Goal: Task Accomplishment & Management: Complete application form

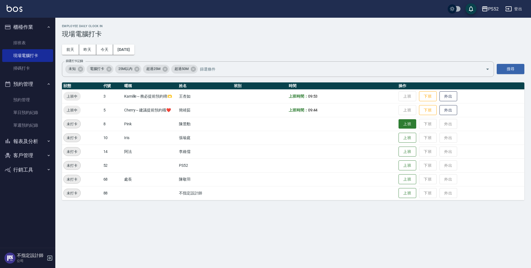
click at [406, 123] on button "上班" at bounding box center [407, 124] width 18 height 10
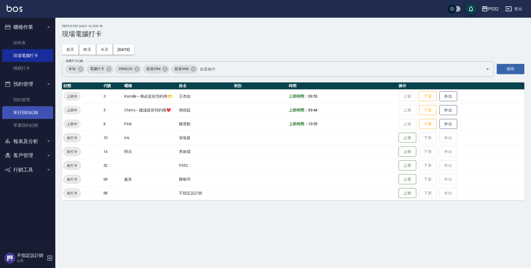
click at [23, 111] on link "單日預約紀錄" at bounding box center [27, 112] width 51 height 13
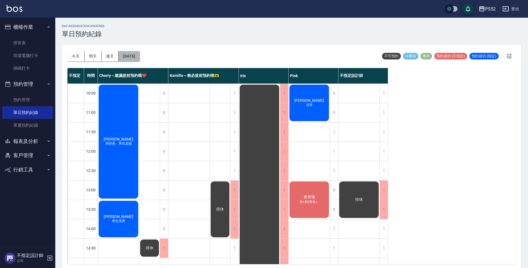
click at [130, 55] on button "[DATE]" at bounding box center [129, 56] width 21 height 10
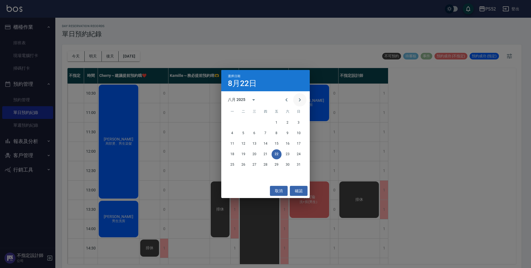
click at [302, 101] on icon "Next month" at bounding box center [299, 99] width 7 height 7
click at [287, 132] on button "13" at bounding box center [287, 133] width 10 height 10
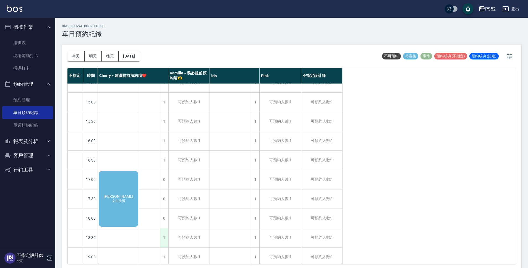
scroll to position [193, 0]
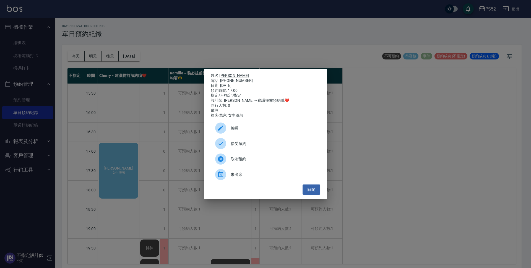
click at [237, 146] on span "接受預約" at bounding box center [272, 144] width 85 height 6
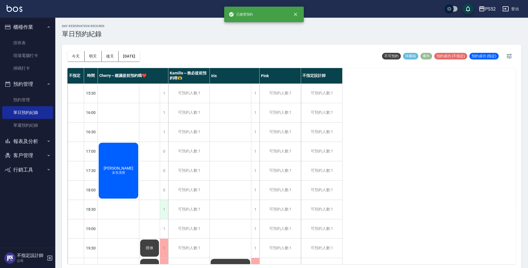
click at [161, 207] on div "1" at bounding box center [164, 209] width 8 height 19
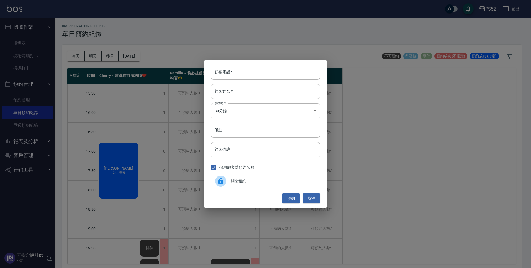
click at [228, 178] on div at bounding box center [222, 180] width 15 height 11
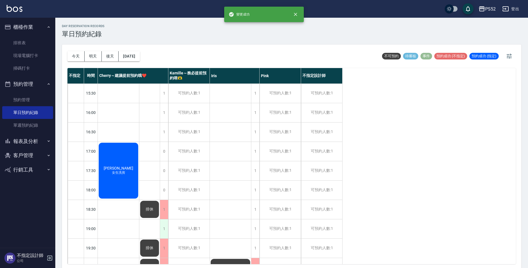
click at [163, 222] on div "1" at bounding box center [164, 228] width 8 height 19
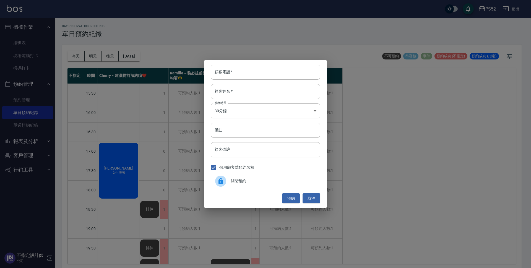
click at [236, 183] on span "關閉預約" at bounding box center [272, 181] width 85 height 6
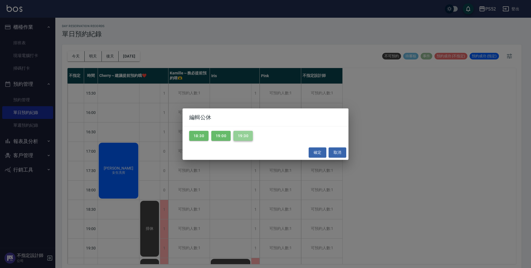
click at [243, 138] on button "19:30" at bounding box center [242, 136] width 19 height 10
click at [315, 152] on button "確定" at bounding box center [317, 152] width 18 height 10
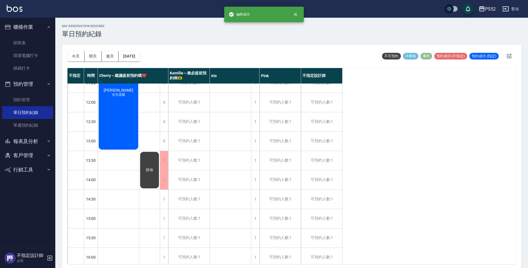
scroll to position [0, 0]
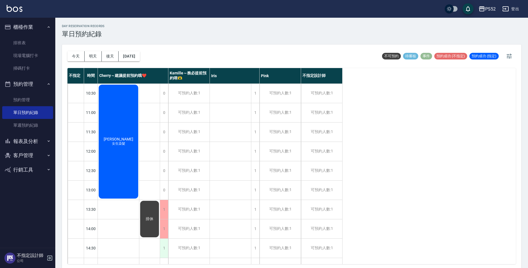
click at [160, 242] on div "1" at bounding box center [164, 247] width 8 height 19
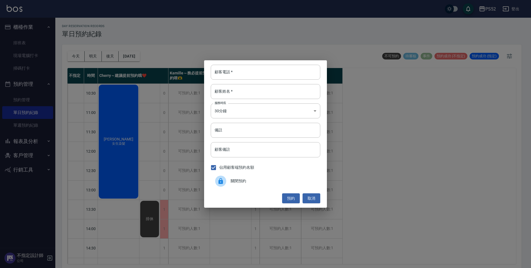
click at [250, 185] on div "關閉預約" at bounding box center [265, 180] width 109 height 15
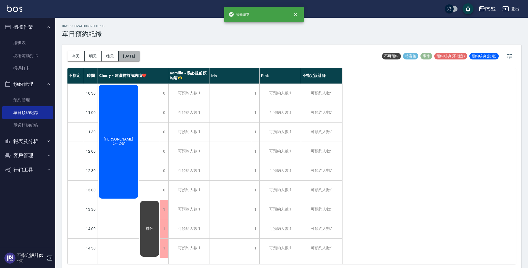
click at [137, 57] on button "[DATE]" at bounding box center [129, 56] width 21 height 10
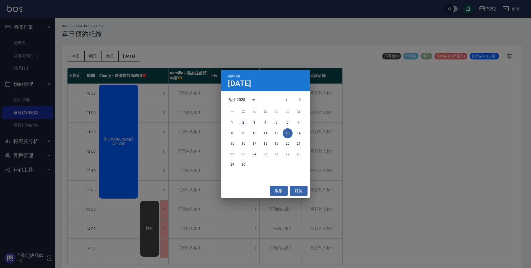
click at [245, 122] on button "2" at bounding box center [243, 123] width 10 height 10
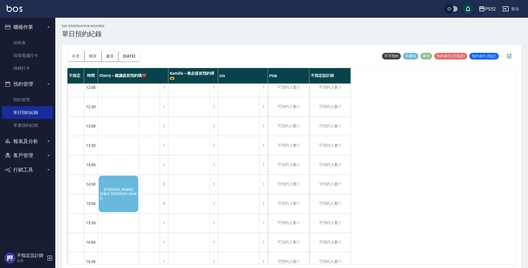
scroll to position [74, 0]
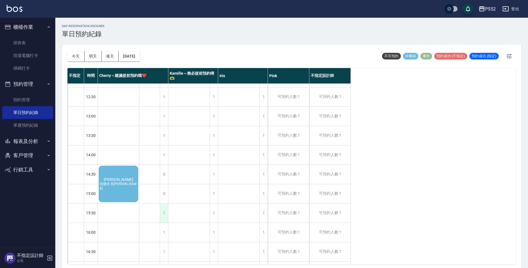
click at [162, 219] on div "1" at bounding box center [164, 212] width 8 height 19
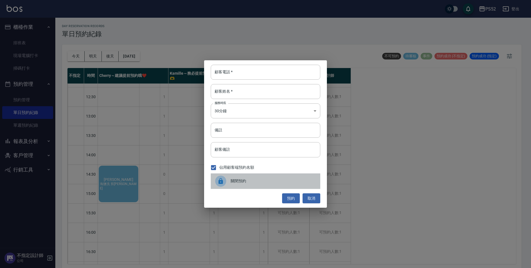
click at [241, 180] on span "關閉預約" at bounding box center [272, 181] width 85 height 6
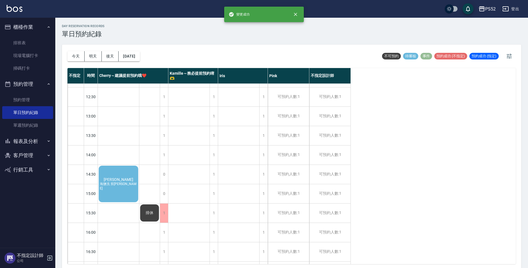
click at [128, 178] on div "[PERSON_NAME]洗 剪[PERSON_NAME]" at bounding box center [118, 184] width 41 height 38
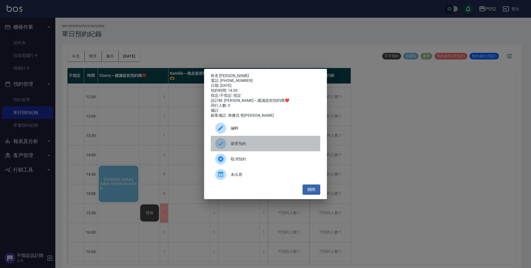
click at [263, 146] on span "接受預約" at bounding box center [272, 144] width 85 height 6
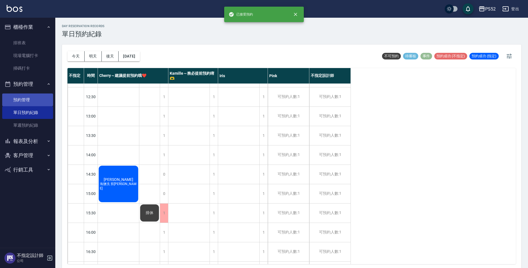
click at [23, 97] on link "預約管理" at bounding box center [27, 99] width 51 height 13
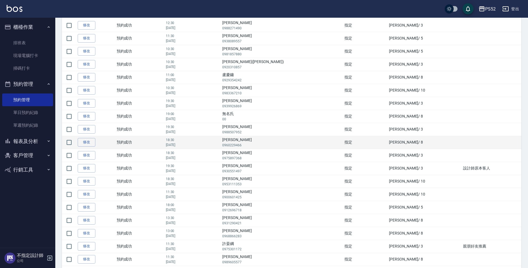
scroll to position [98, 0]
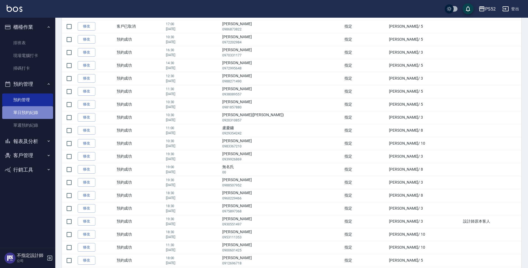
click at [25, 116] on link "單日預約紀錄" at bounding box center [27, 112] width 51 height 13
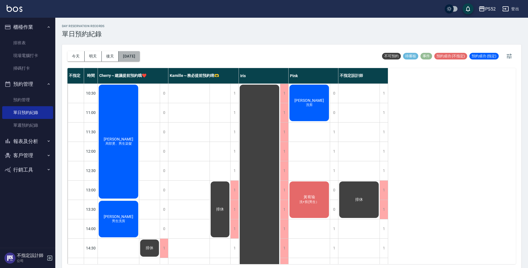
click at [130, 57] on button "[DATE]" at bounding box center [129, 56] width 21 height 10
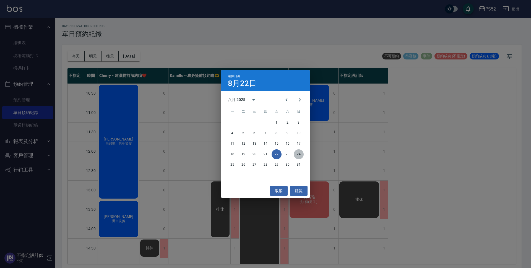
click at [294, 154] on button "24" at bounding box center [298, 154] width 10 height 10
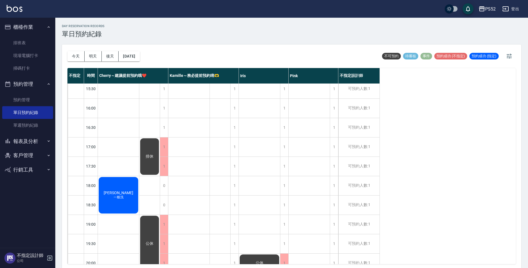
scroll to position [211, 0]
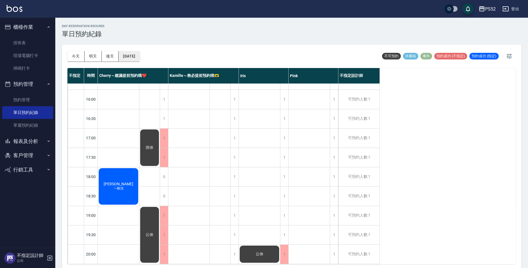
click at [134, 51] on button "[DATE]" at bounding box center [129, 56] width 21 height 10
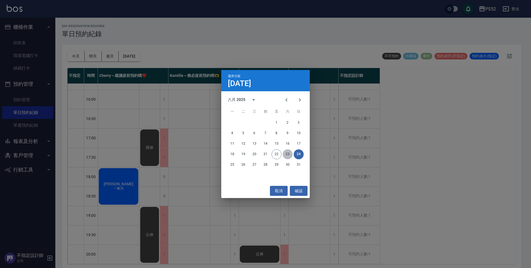
click at [286, 155] on button "23" at bounding box center [287, 154] width 10 height 10
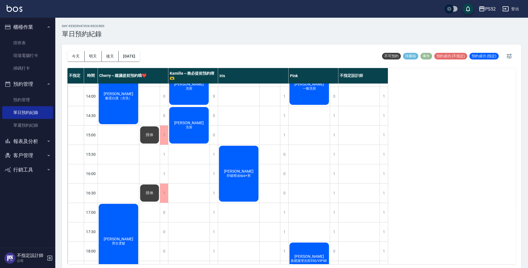
scroll to position [138, 0]
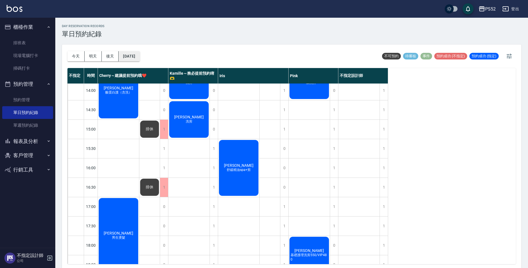
click at [140, 56] on button "[DATE]" at bounding box center [129, 56] width 21 height 10
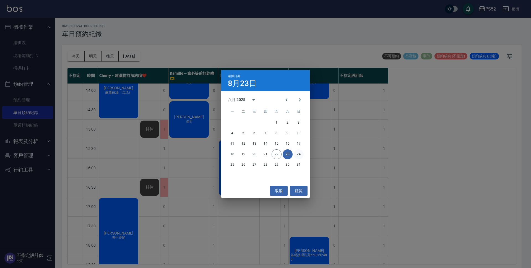
click at [301, 153] on button "24" at bounding box center [298, 154] width 10 height 10
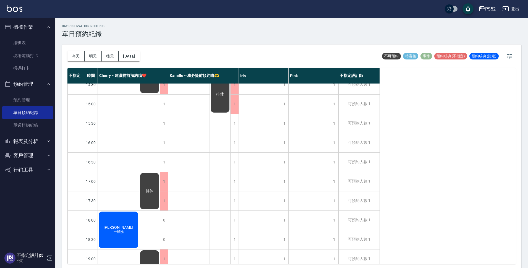
scroll to position [166, 0]
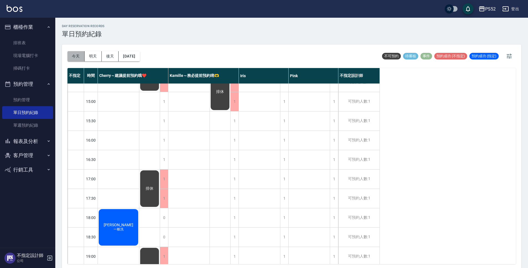
click at [72, 56] on button "今天" at bounding box center [75, 56] width 17 height 10
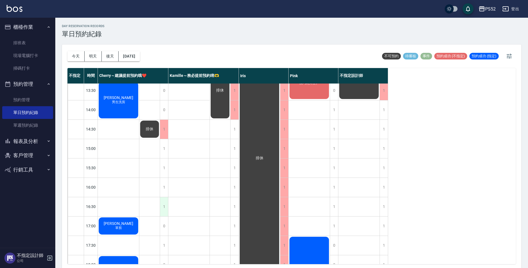
scroll to position [101, 0]
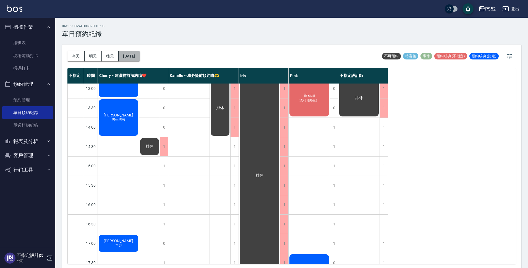
click at [140, 57] on button "[DATE]" at bounding box center [129, 56] width 21 height 10
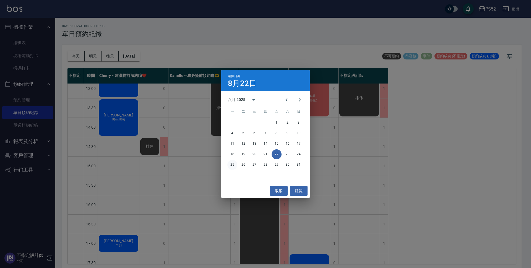
click at [228, 165] on button "25" at bounding box center [232, 165] width 10 height 10
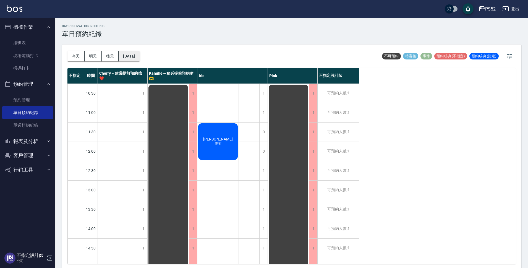
click at [137, 53] on button "[DATE]" at bounding box center [129, 56] width 21 height 10
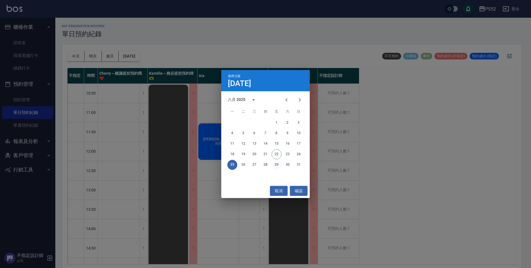
click at [278, 165] on button "29" at bounding box center [276, 165] width 10 height 10
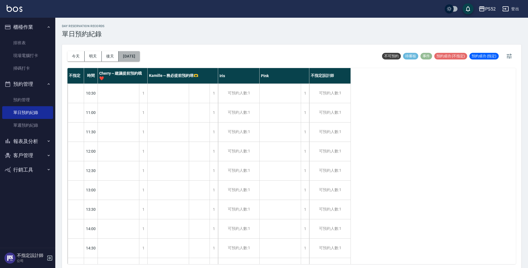
click at [140, 56] on button "[DATE]" at bounding box center [129, 56] width 21 height 10
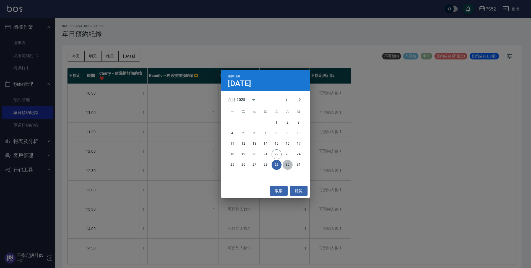
click at [287, 164] on button "30" at bounding box center [287, 165] width 10 height 10
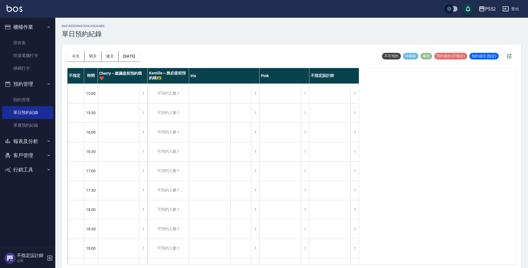
scroll to position [211, 0]
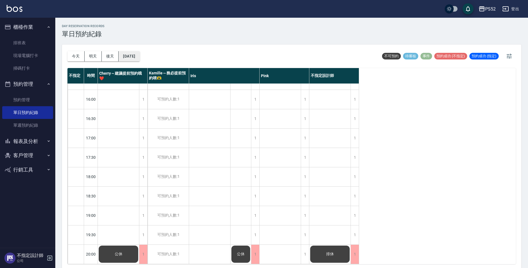
click at [138, 54] on button "[DATE]" at bounding box center [129, 56] width 21 height 10
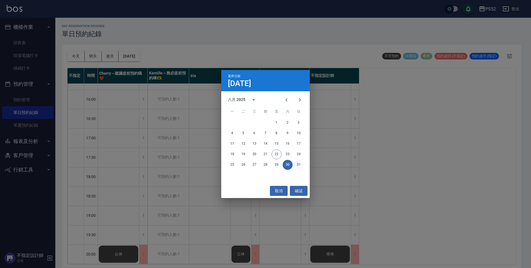
click at [297, 164] on button "31" at bounding box center [298, 165] width 10 height 10
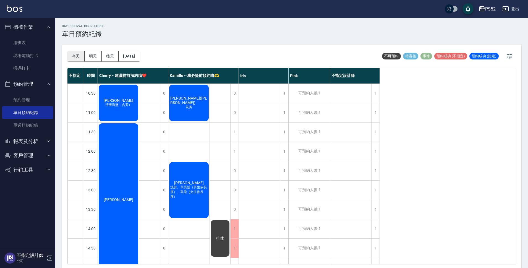
click at [76, 56] on button "今天" at bounding box center [75, 56] width 17 height 10
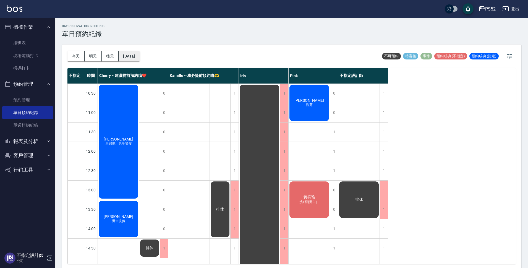
click at [140, 61] on button "[DATE]" at bounding box center [129, 56] width 21 height 10
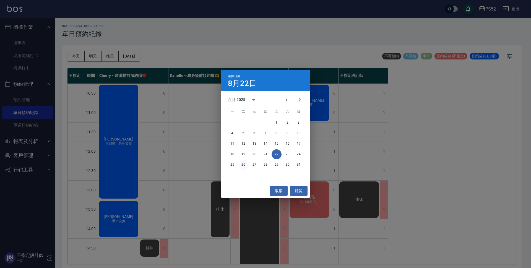
click at [243, 165] on button "26" at bounding box center [243, 165] width 10 height 10
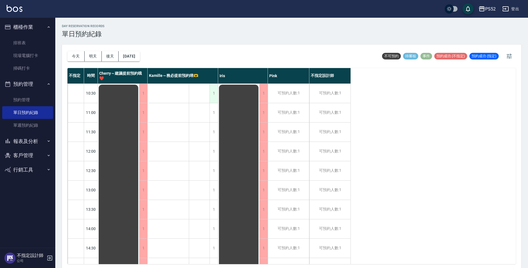
click at [214, 97] on div "1" at bounding box center [213, 93] width 8 height 19
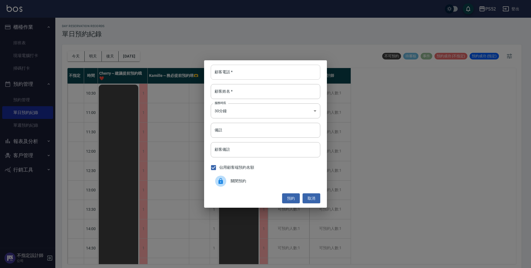
click at [252, 73] on input "顧客電話   *" at bounding box center [265, 72] width 109 height 15
click at [235, 132] on input "備註" at bounding box center [265, 130] width 109 height 15
type input "v"
type input "洗剪"
click at [234, 76] on input "顧客電話   *" at bounding box center [265, 72] width 109 height 15
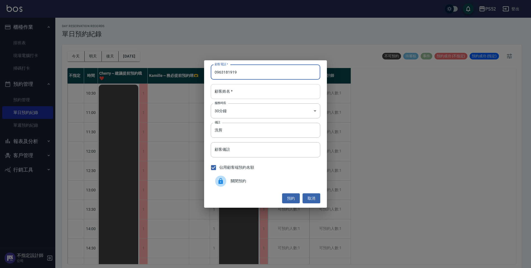
type input "0963181919"
click at [240, 90] on input "顧客姓名   *" at bounding box center [265, 91] width 109 height 15
type input "黃"
click at [252, 109] on body "PS52 登出 櫃檯作業 排班表 現場電腦打卡 掃碼打卡 預約管理 預約管理 單日預約紀錄 單週預約紀錄 報表及分析 報表目錄 互助日報表 互助點數明細 設計…" at bounding box center [265, 134] width 531 height 269
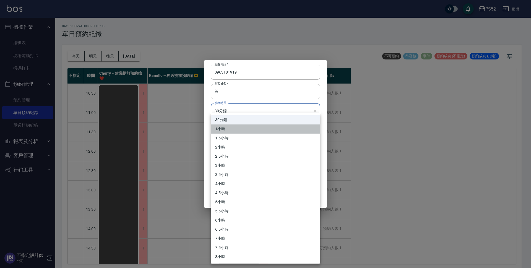
click at [247, 127] on li "1小時" at bounding box center [265, 128] width 109 height 9
type input "2"
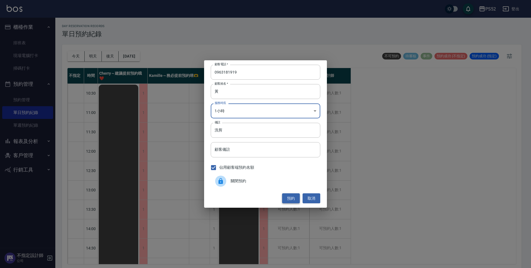
click at [288, 197] on button "預約" at bounding box center [291, 198] width 18 height 10
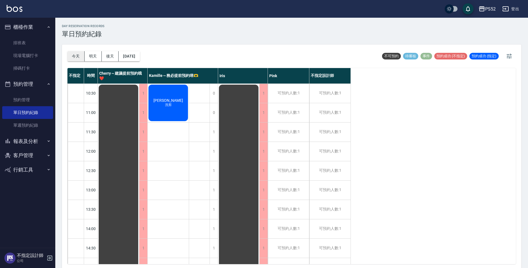
click at [79, 55] on button "今天" at bounding box center [75, 56] width 17 height 10
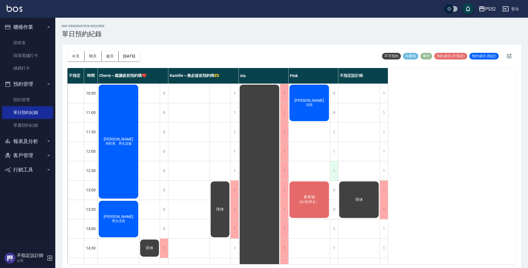
click at [333, 170] on div "1" at bounding box center [334, 170] width 8 height 19
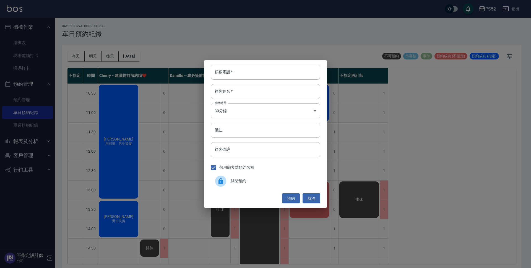
click at [296, 184] on div "關閉預約" at bounding box center [265, 180] width 109 height 15
